Goal: Check status: Check status

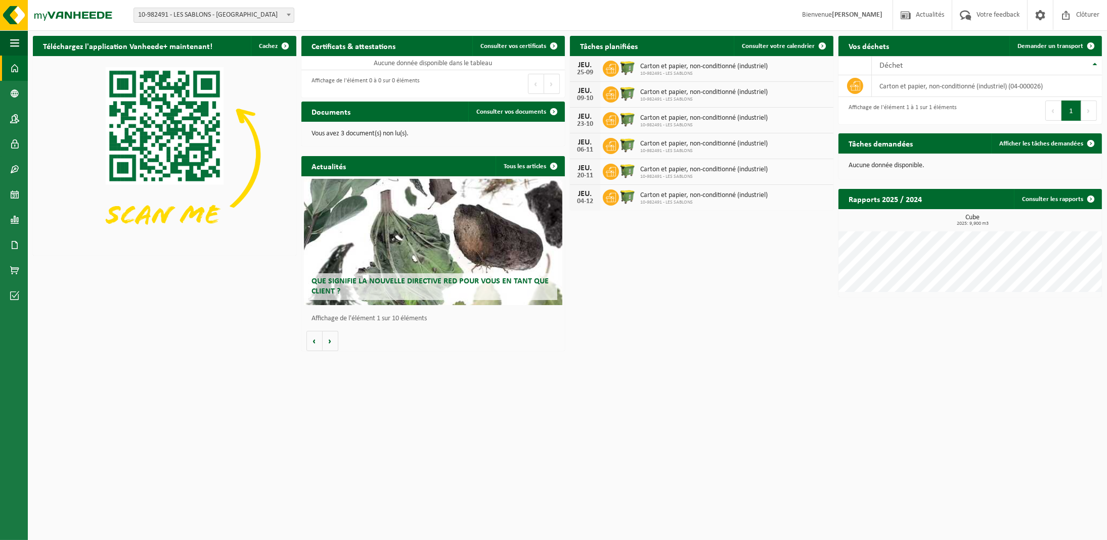
click at [593, 48] on h2 "Tâches planifiées" at bounding box center [609, 46] width 78 height 20
click at [612, 66] on icon at bounding box center [611, 69] width 10 height 10
click at [647, 68] on span "Carton et papier, non-conditionné (industriel)" at bounding box center [703, 67] width 127 height 8
click at [630, 66] on img at bounding box center [627, 67] width 17 height 17
click at [799, 48] on span "Consulter votre calendrier" at bounding box center [778, 46] width 73 height 7
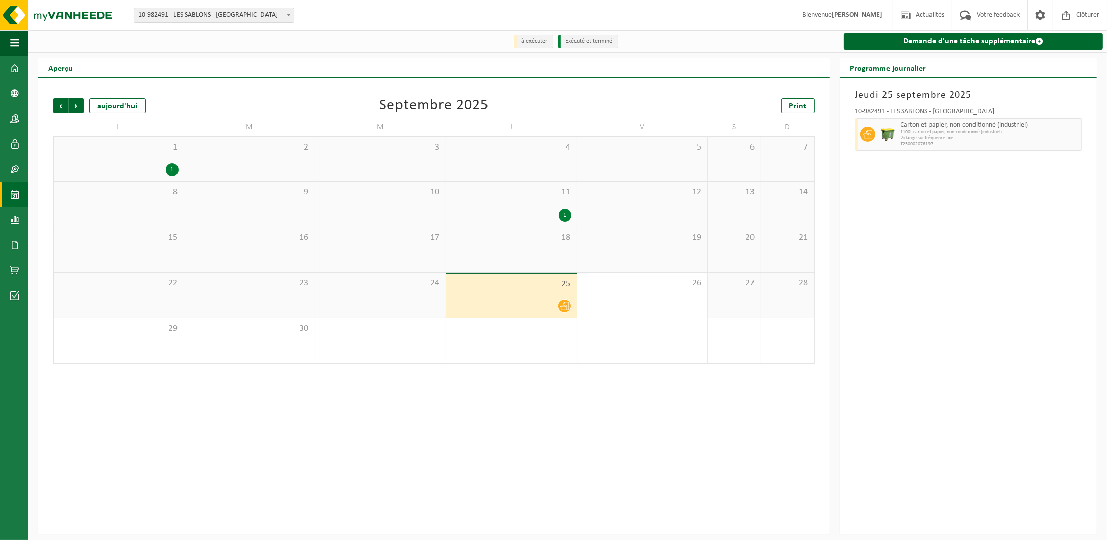
click at [502, 426] on div "Précédent Suivant [DATE] [DATE] Print L M M J V S D 1 1 2 3 4 5 6 7 8 9 10 11 1…" at bounding box center [434, 306] width 792 height 457
click at [534, 44] on li "à exécuter" at bounding box center [533, 42] width 39 height 14
click at [561, 40] on li "Exécuté et terminé" at bounding box center [588, 42] width 60 height 14
click at [719, 403] on div "Précédent Suivant [DATE] [DATE] Print L M M J V S D 1 1 2 3 4 5 6 7 8 9 10 11 1…" at bounding box center [434, 306] width 792 height 457
click at [560, 303] on span at bounding box center [564, 306] width 13 height 13
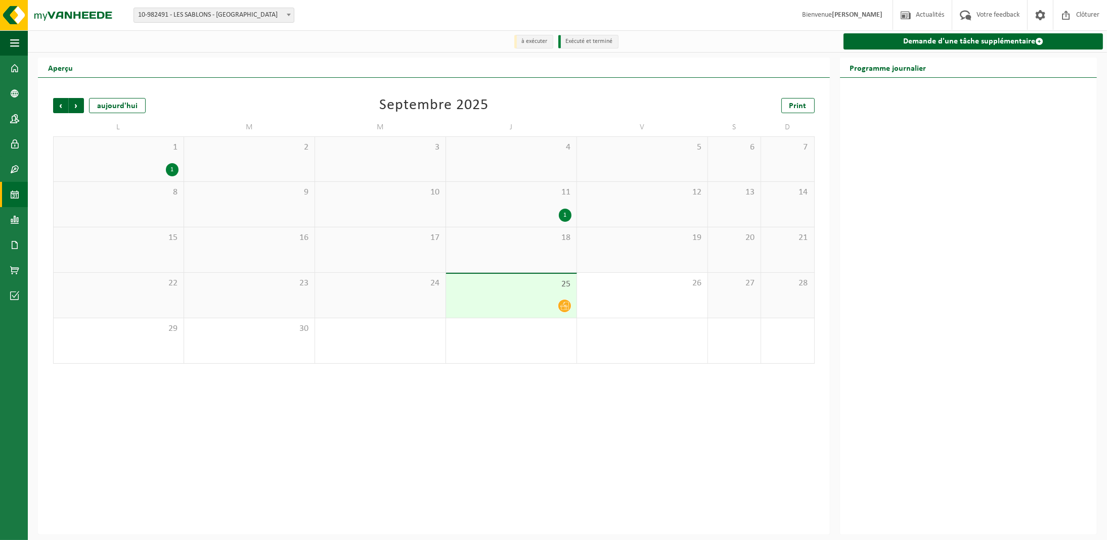
click at [580, 362] on div "3" at bounding box center [642, 341] width 130 height 45
click at [1012, 237] on div at bounding box center [968, 306] width 257 height 457
